Goal: Information Seeking & Learning: Learn about a topic

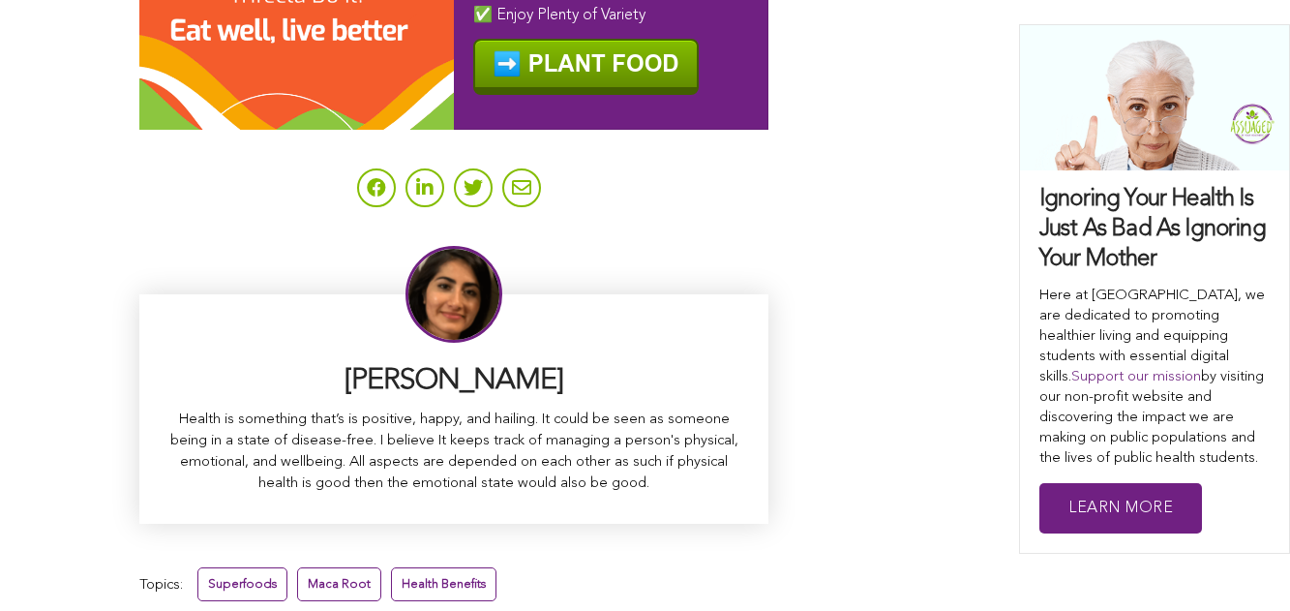
click at [391, 567] on link "Health Benefits" at bounding box center [444, 584] width 106 height 34
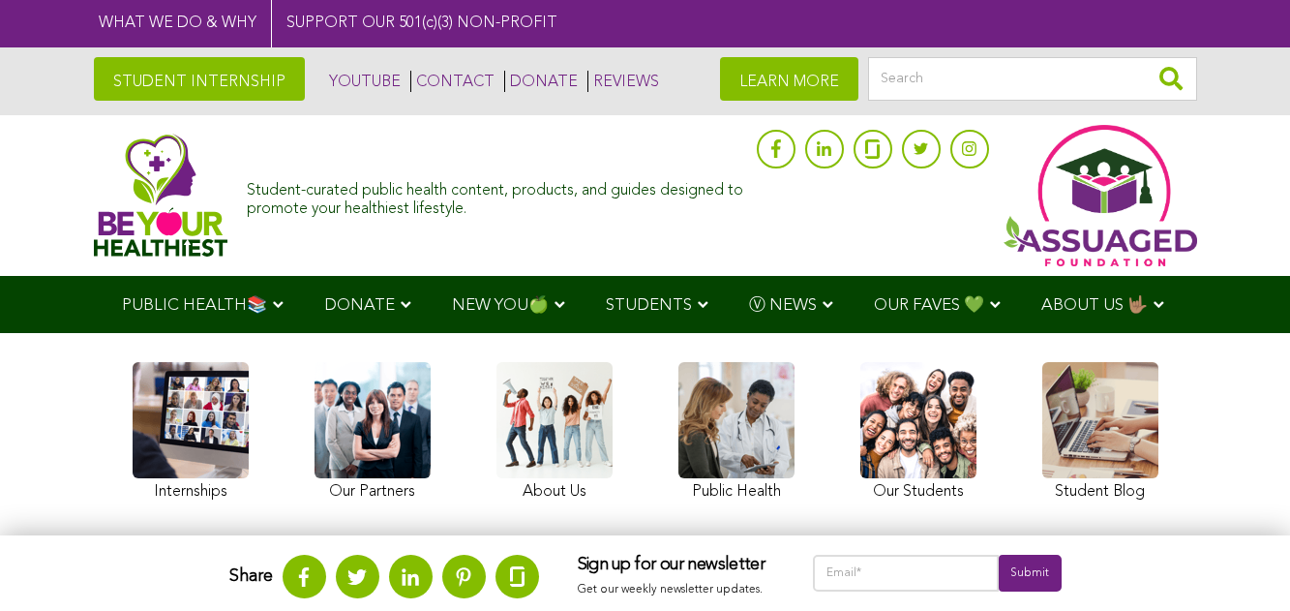
click at [197, 74] on link "STUDENT INTERNSHIP" at bounding box center [199, 79] width 211 height 44
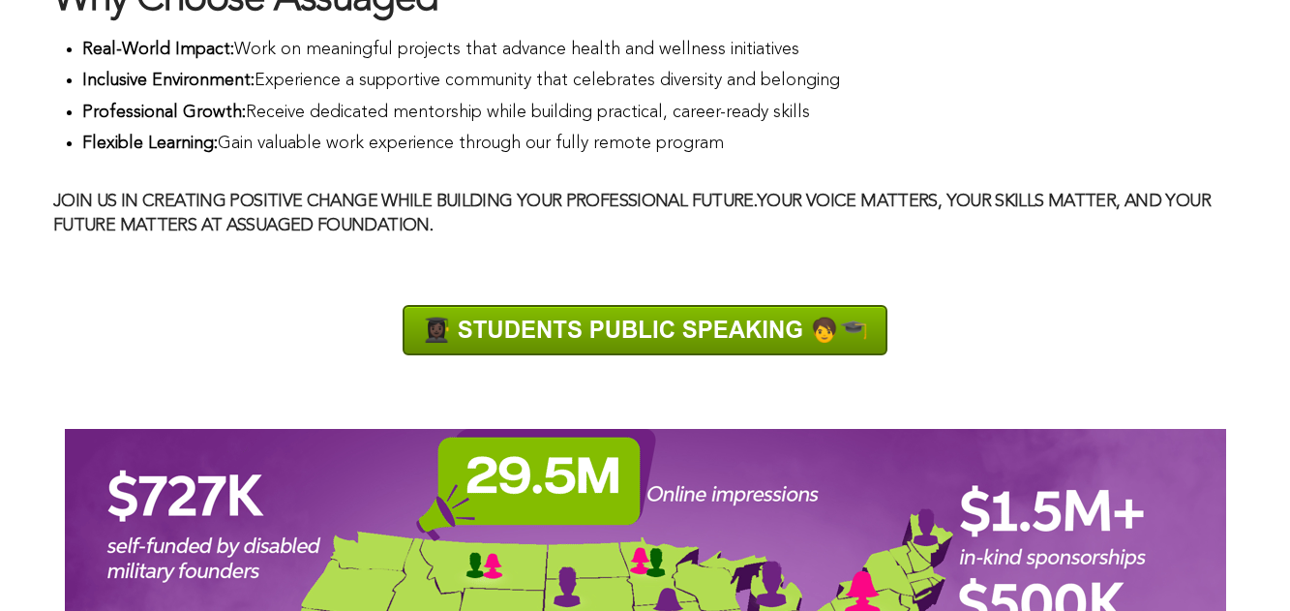
scroll to position [1756, 0]
